Goal: Task Accomplishment & Management: Use online tool/utility

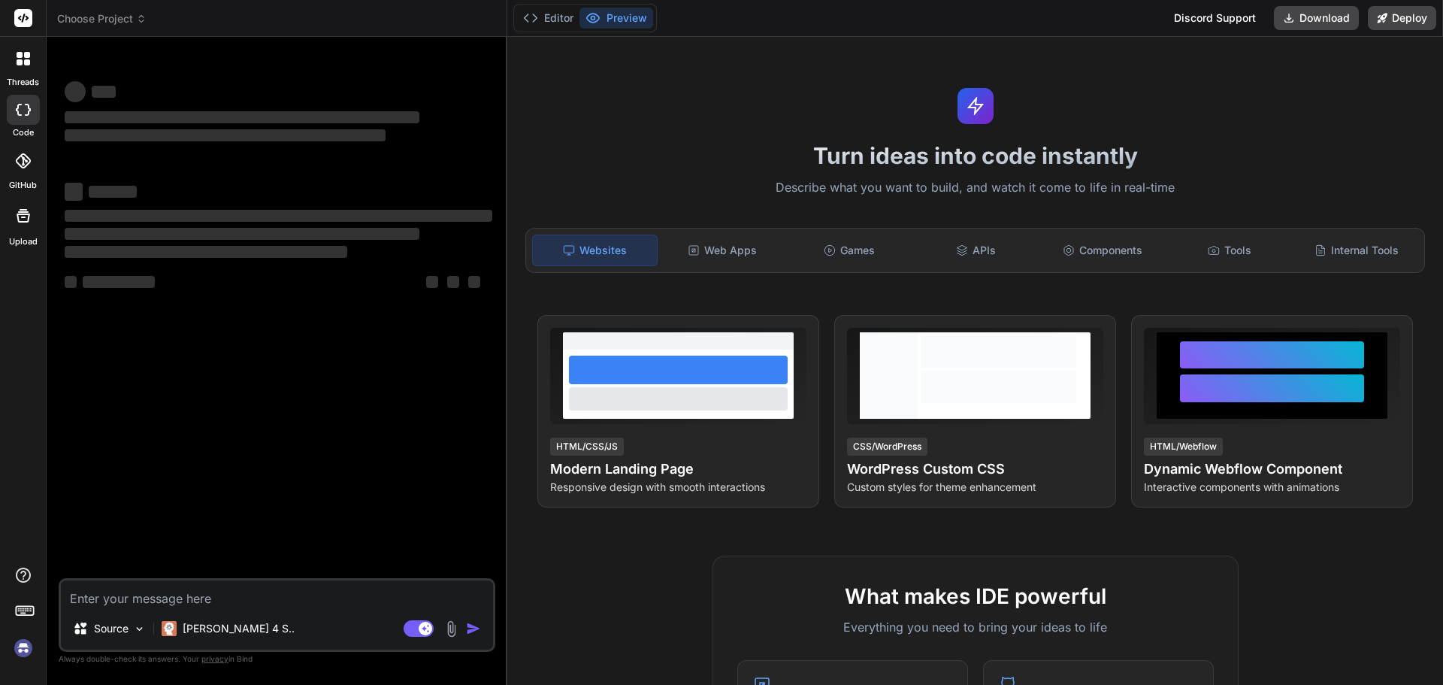
click at [243, 392] on div "‌ ‌ ‌ ‌ ‌ ‌ ‌ ‌ ‌ ‌ ‌ ‌ ‌ ‌" at bounding box center [279, 313] width 434 height 529
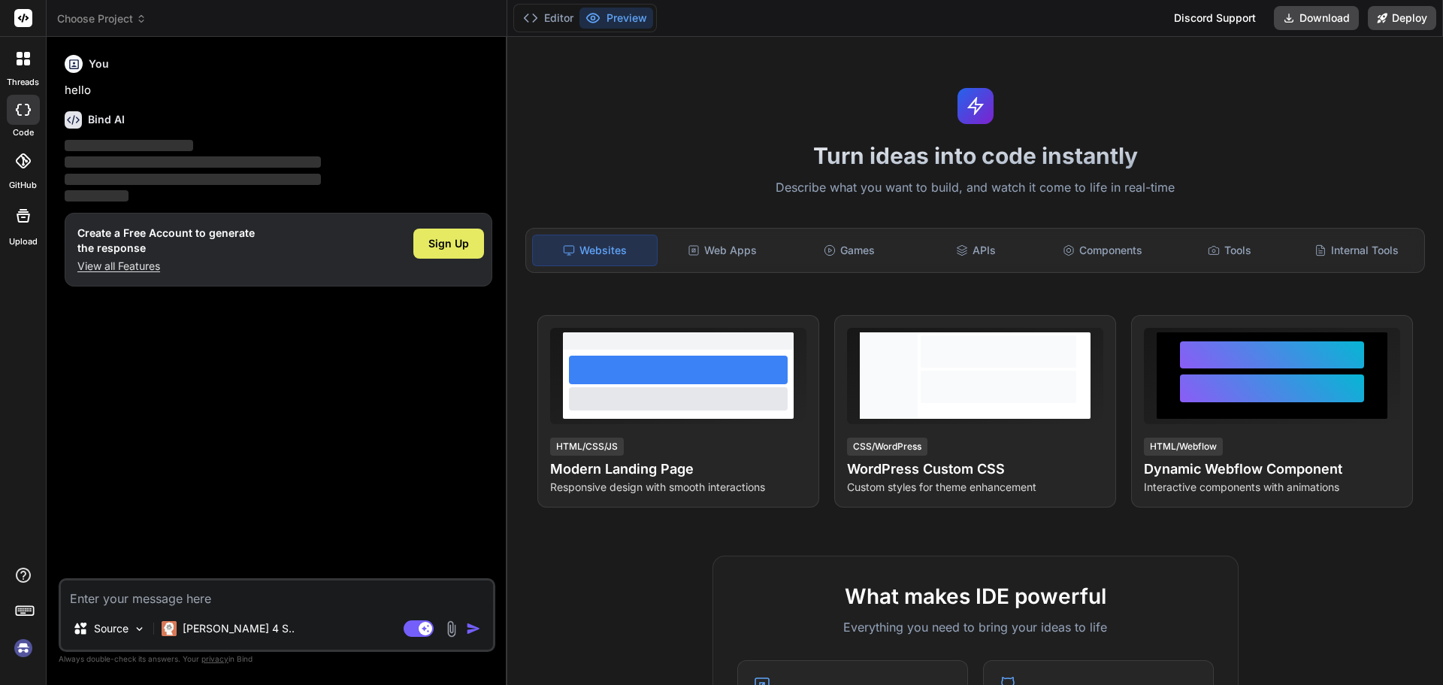
click at [455, 248] on span "Sign Up" at bounding box center [448, 243] width 41 height 15
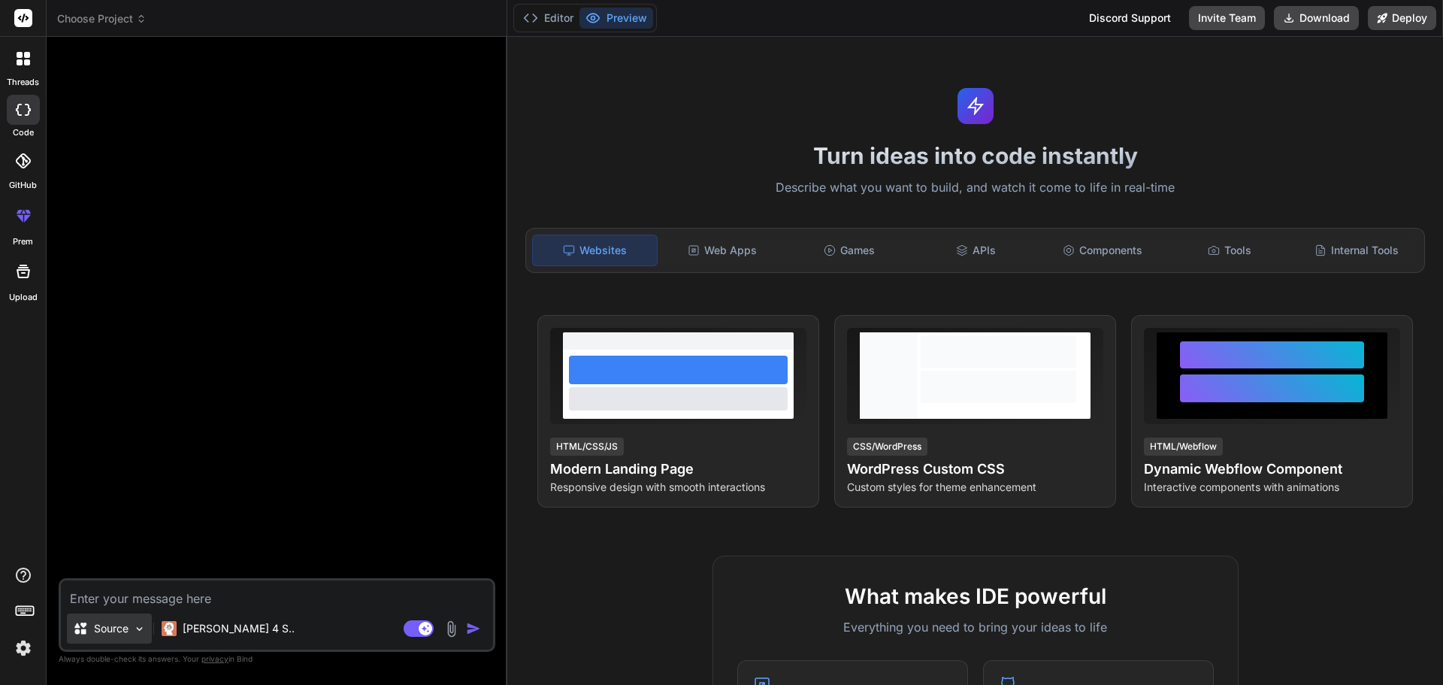
type textarea "x"
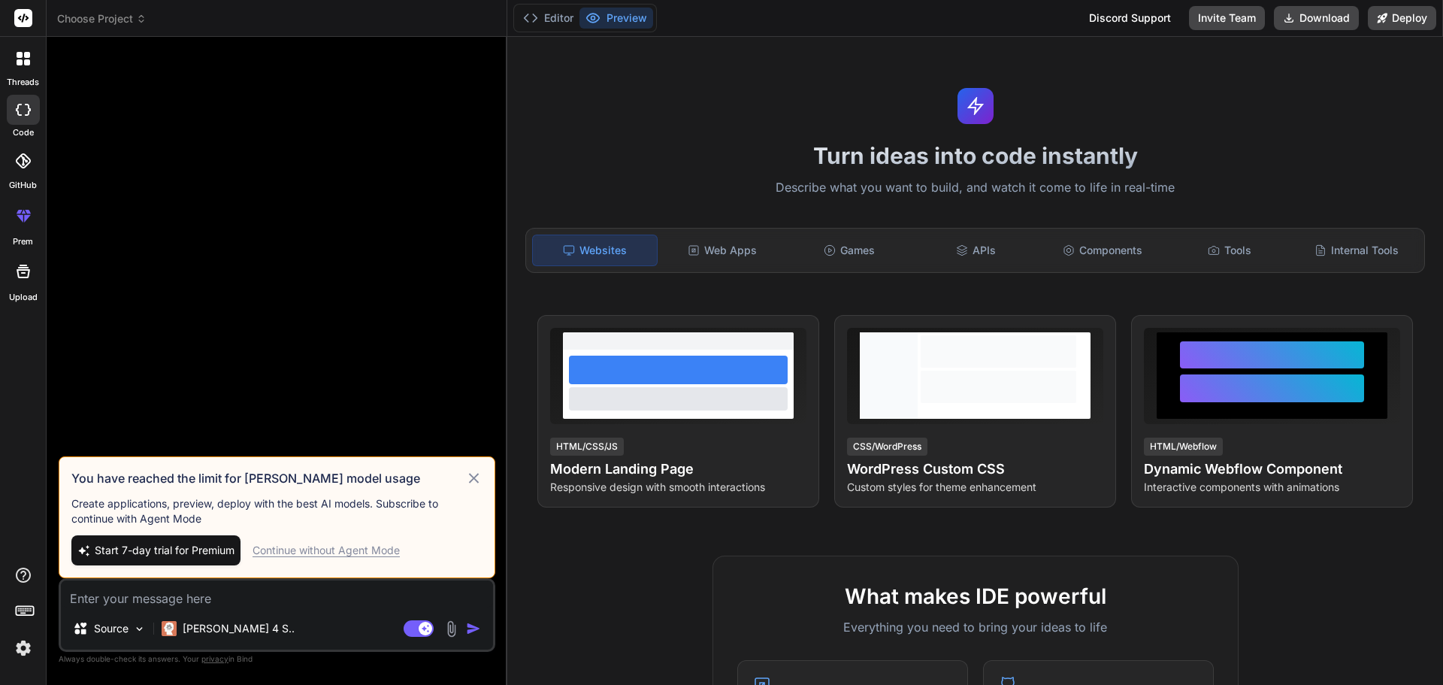
click at [125, 605] on textarea at bounding box center [277, 593] width 432 height 27
paste textarea "Neeraj started the meeting by welcoming everyone and explained the meeting agen…"
type textarea "Neeraj started the meeting by welcoming everyone and explained the meeting agen…"
type textarea "x"
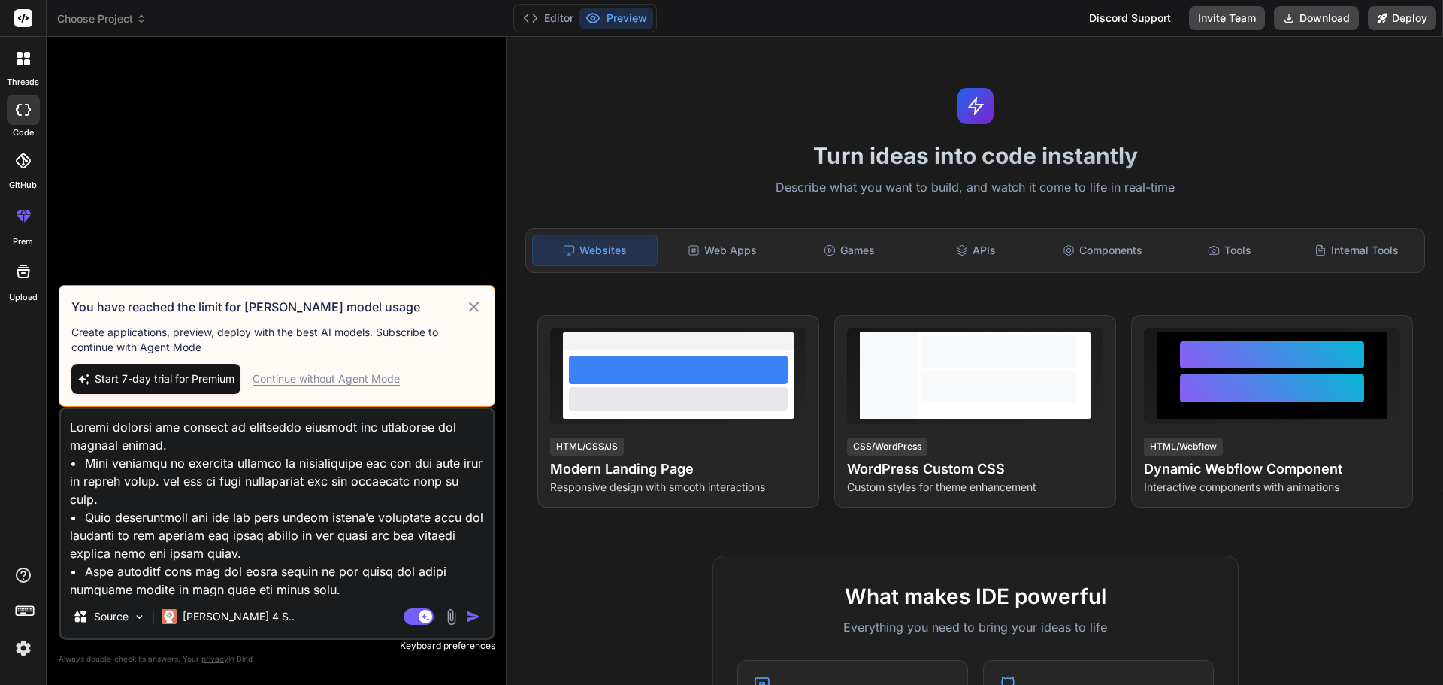
scroll to position [308, 0]
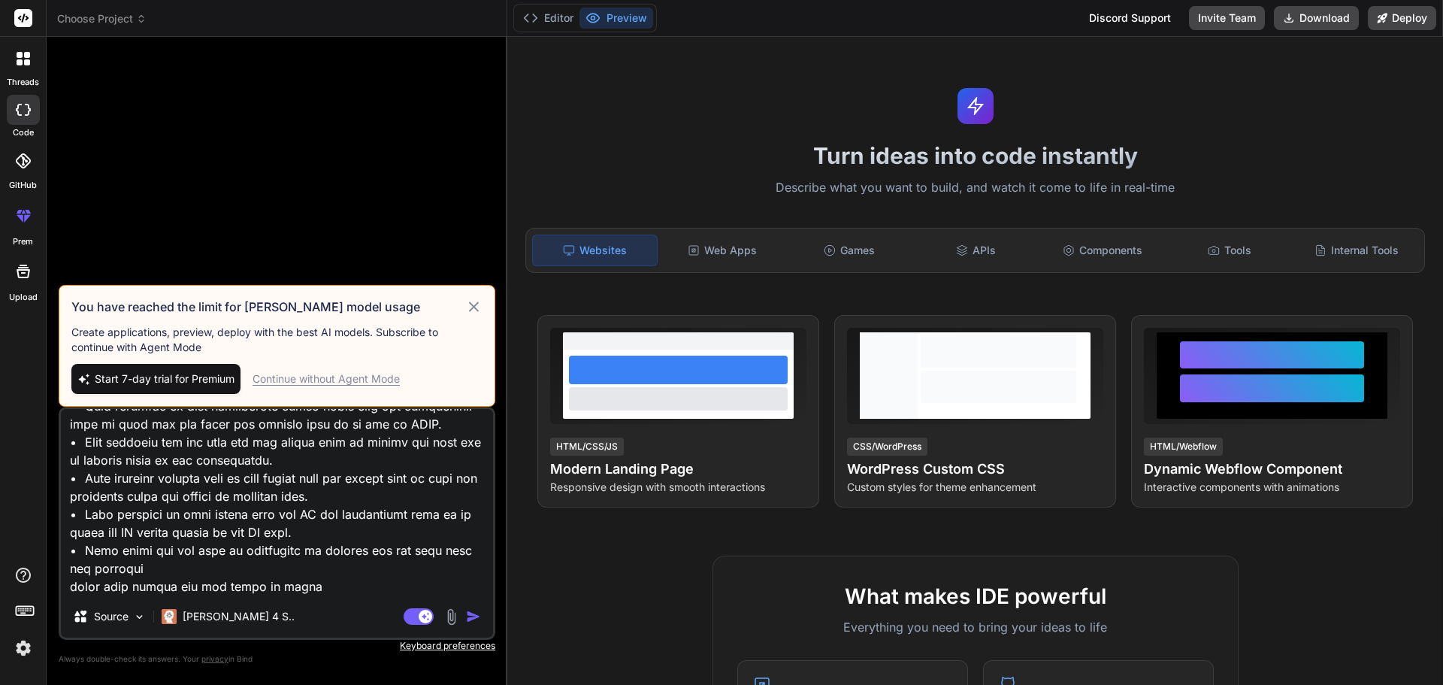
type textarea "Neeraj started the meeting by welcoming everyone and explained the meeting agen…"
click at [374, 377] on div "Continue without Agent Mode" at bounding box center [326, 378] width 147 height 15
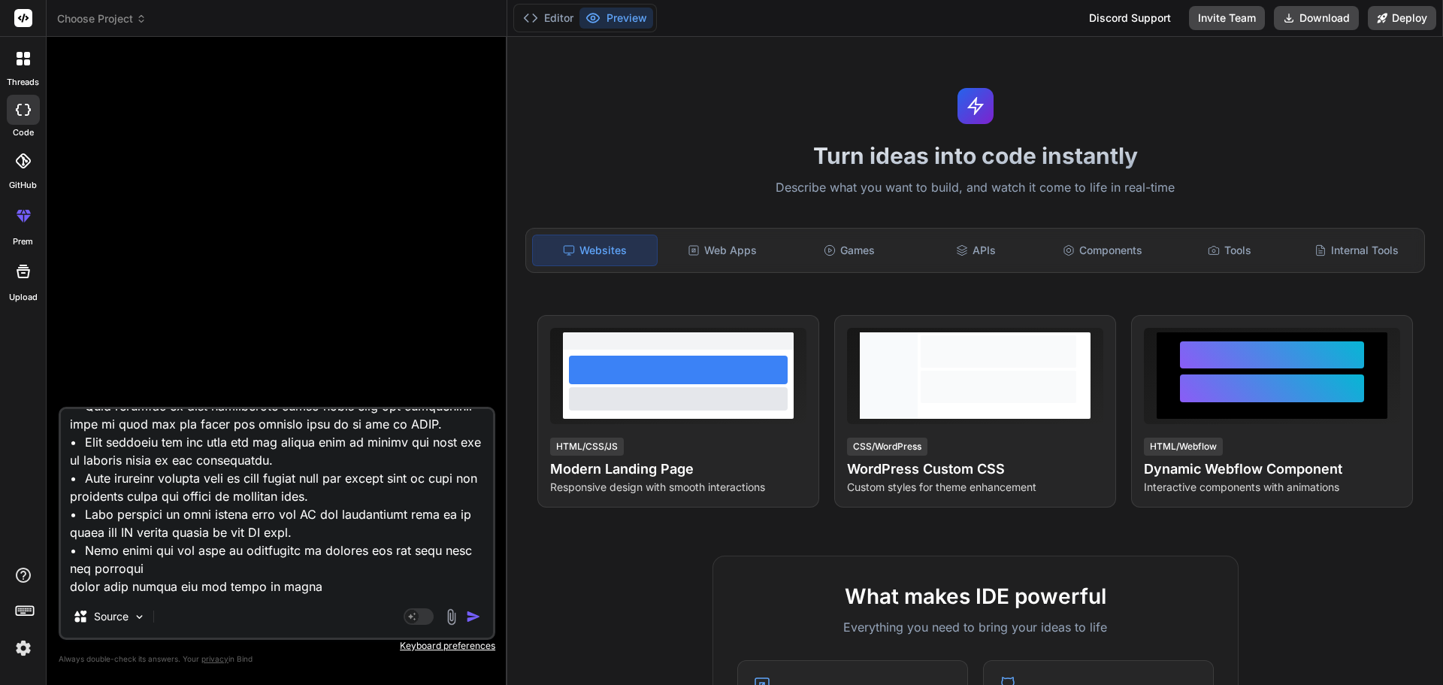
click at [477, 614] on img "button" at bounding box center [473, 616] width 15 height 15
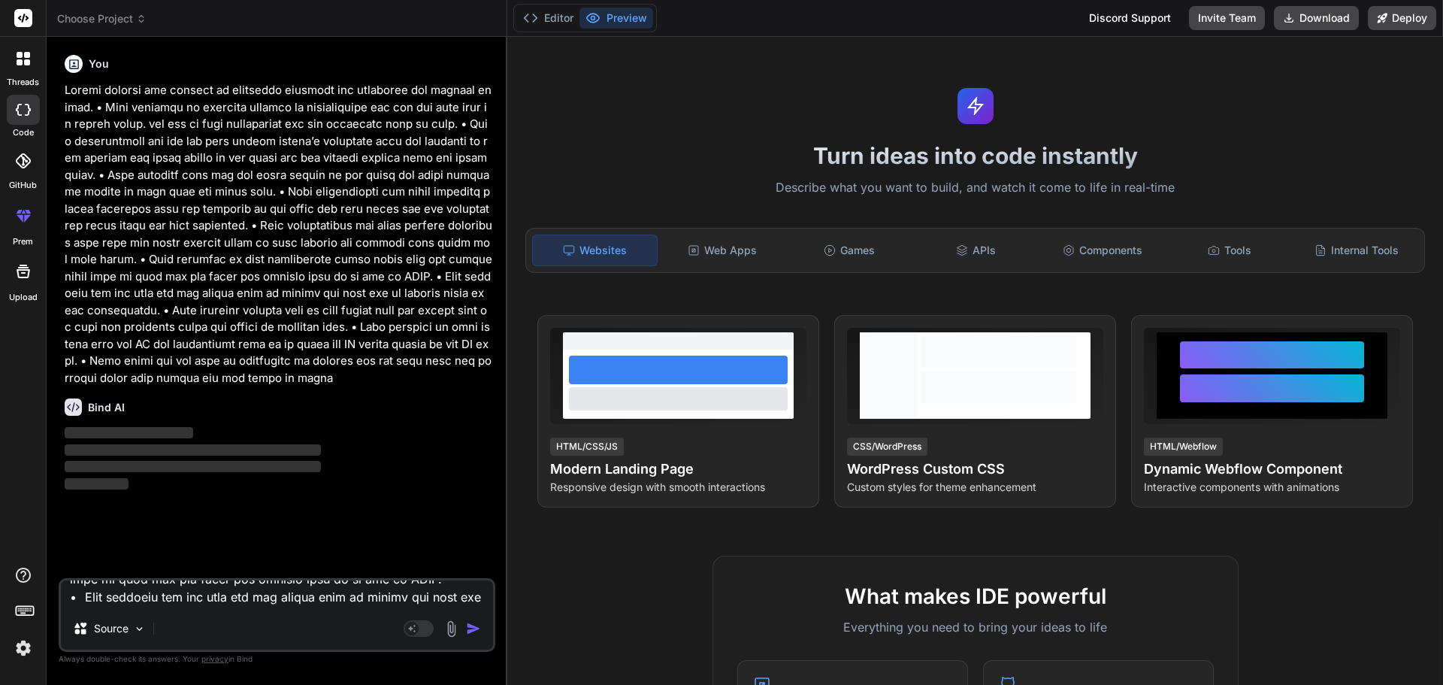
scroll to position [0, 0]
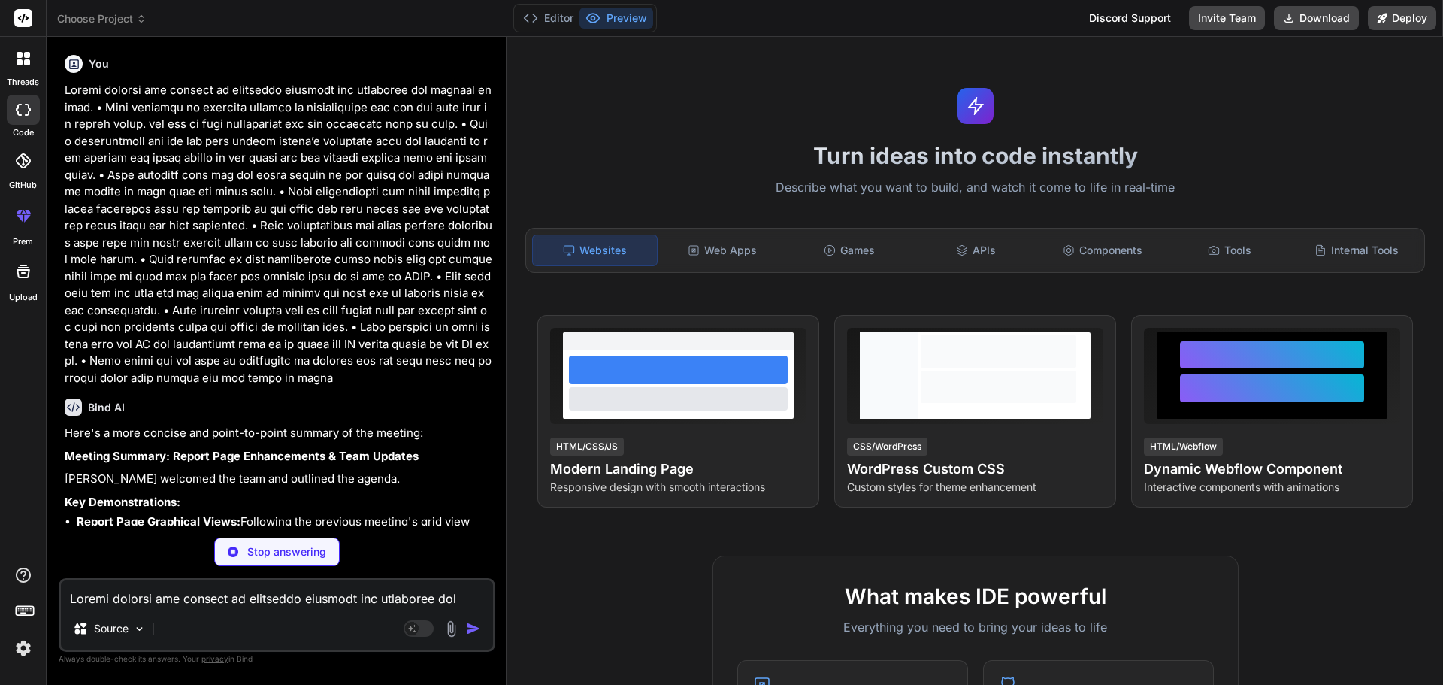
type textarea "x"
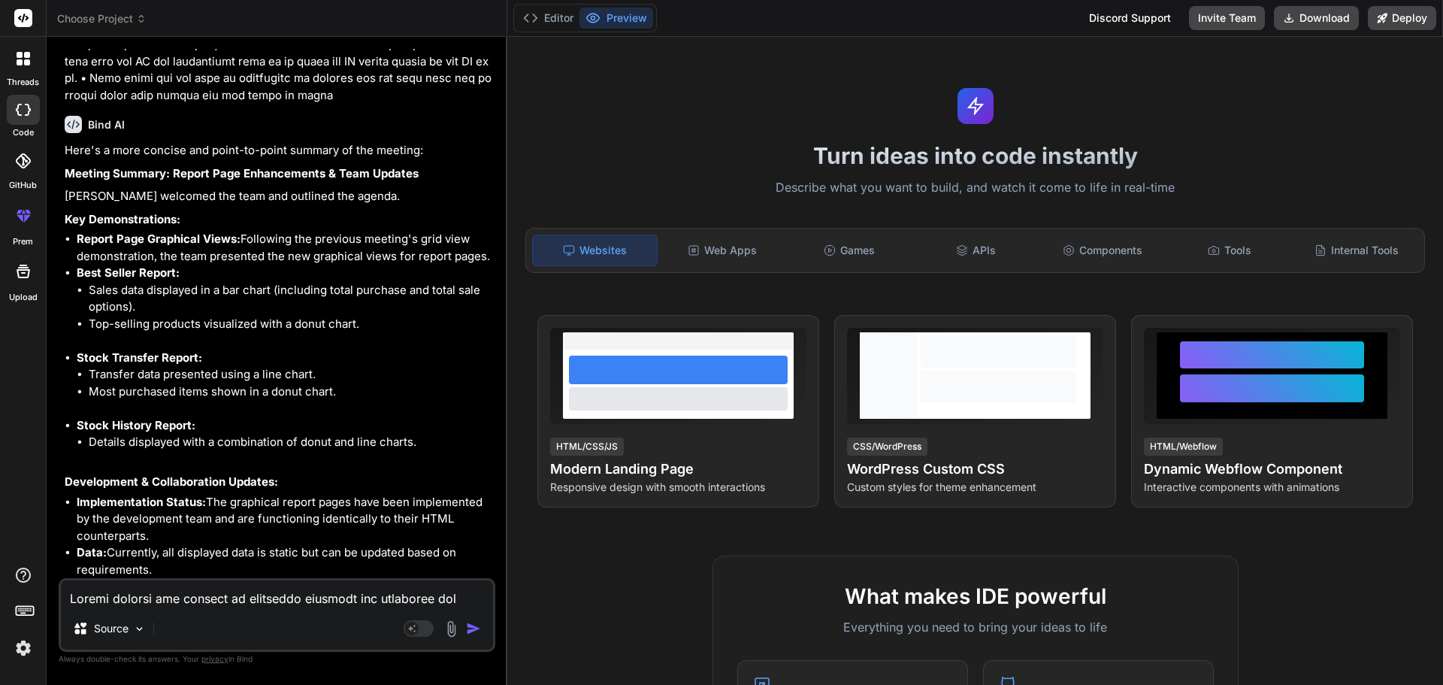
scroll to position [393, 0]
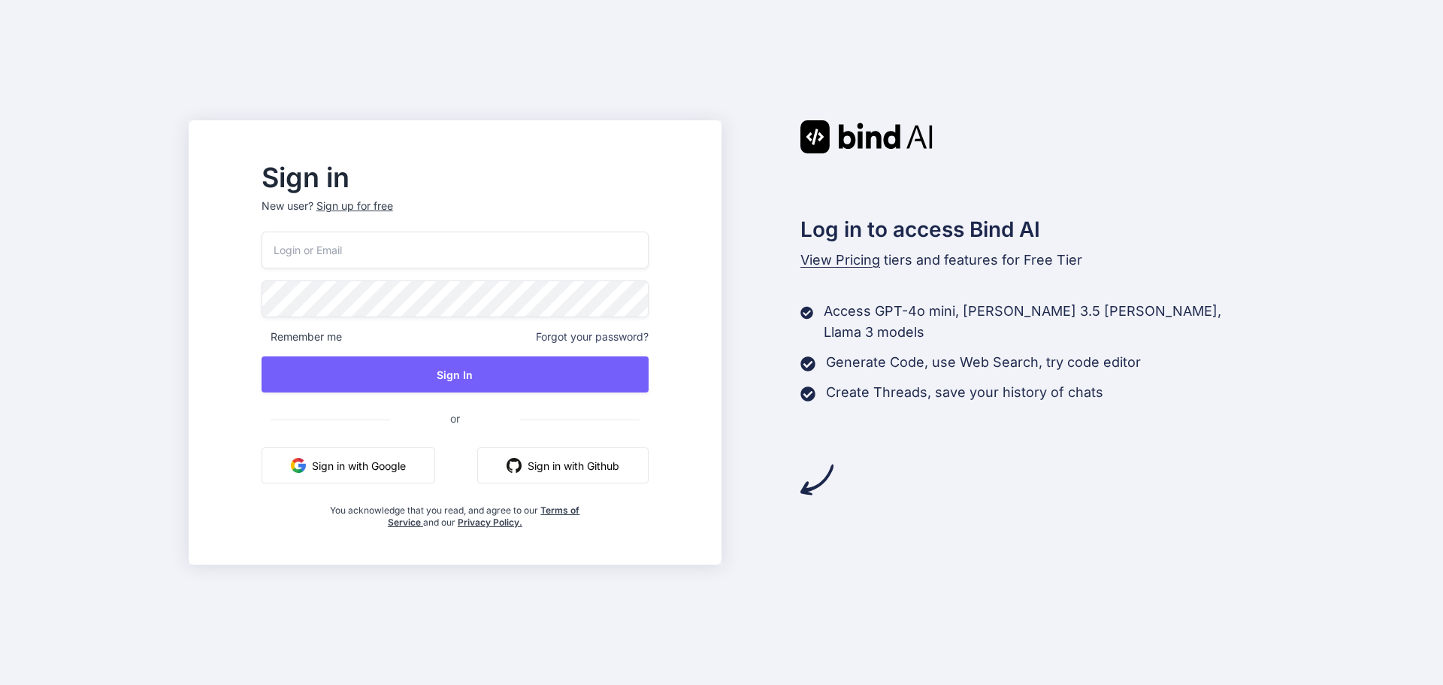
click at [502, 261] on input "email" at bounding box center [455, 249] width 387 height 37
type input "[EMAIL_ADDRESS][DOMAIN_NAME]"
click at [507, 401] on span "or" at bounding box center [455, 418] width 130 height 37
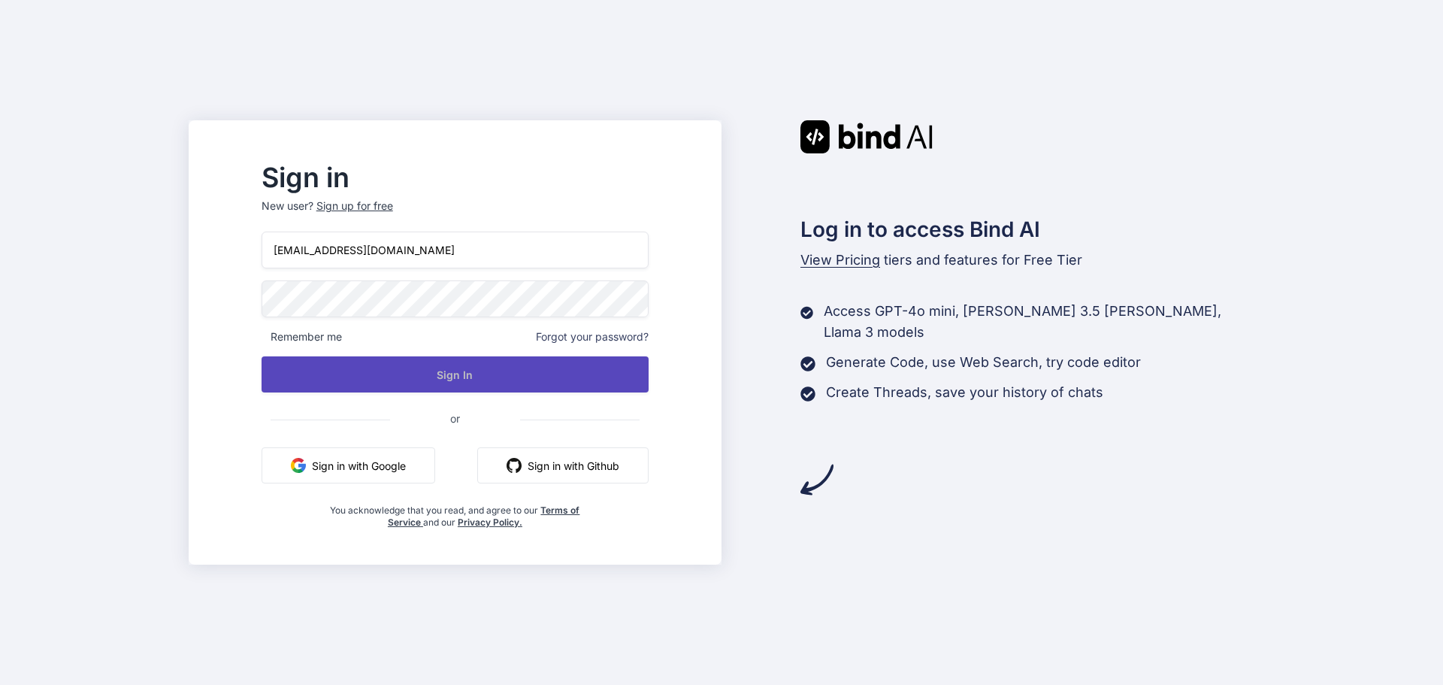
click at [536, 387] on button "Sign In" at bounding box center [455, 374] width 387 height 36
click at [567, 373] on button "Sign In" at bounding box center [455, 374] width 387 height 36
